Goal: Transaction & Acquisition: Download file/media

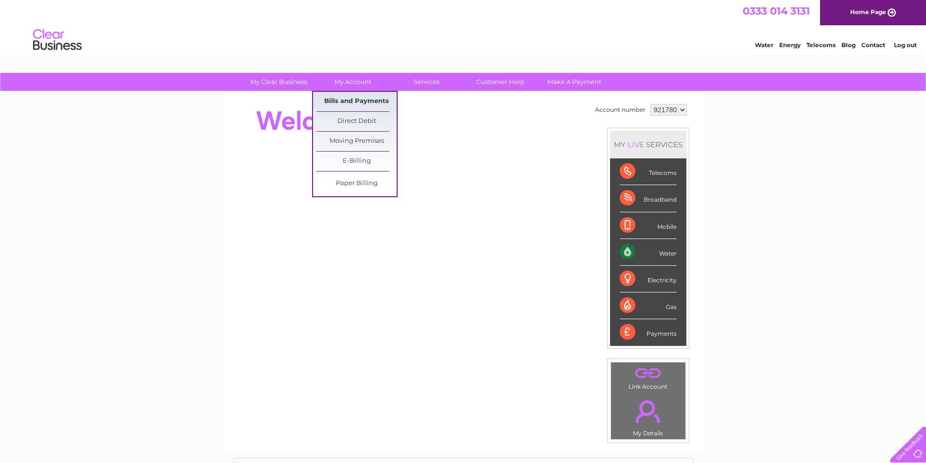
click at [376, 99] on link "Bills and Payments" at bounding box center [356, 101] width 80 height 19
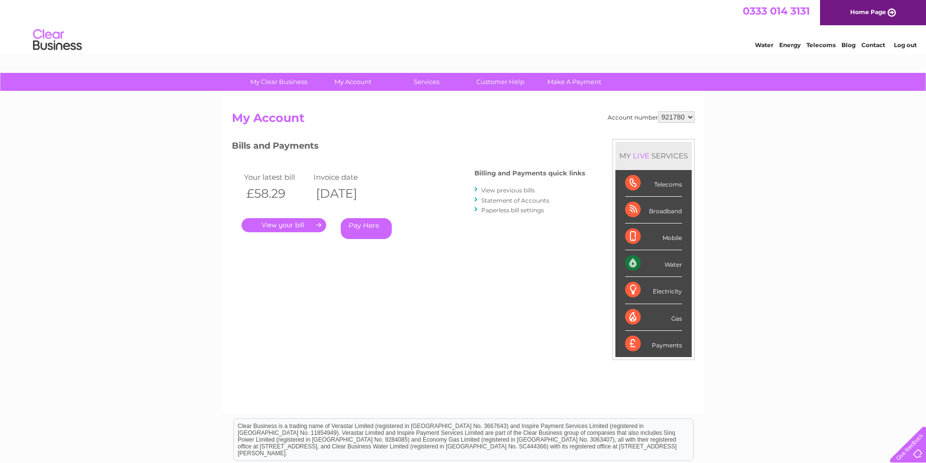
click at [279, 221] on link "." at bounding box center [283, 225] width 85 height 14
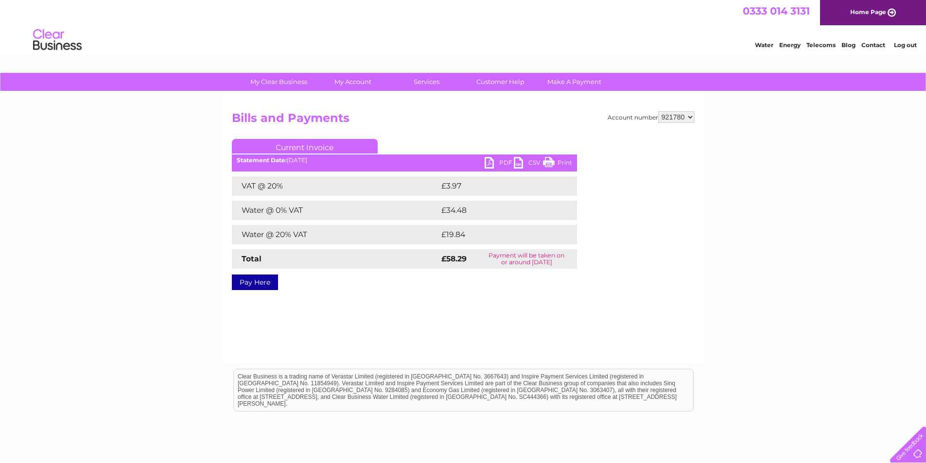
click at [496, 162] on link "PDF" at bounding box center [498, 164] width 29 height 14
